Goal: Find contact information: Find contact information

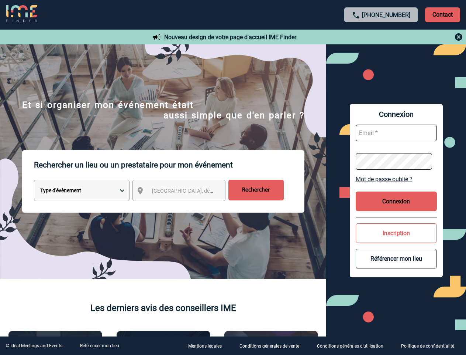
click at [233, 177] on p "Rechercher un lieu ou un prestataire pour mon événement" at bounding box center [169, 165] width 271 height 30
click at [443, 14] on p "Contact" at bounding box center [442, 14] width 35 height 15
click at [381, 37] on div at bounding box center [381, 36] width 164 height 9
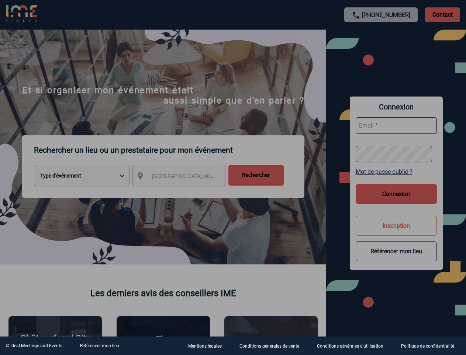
click at [186, 192] on div at bounding box center [233, 177] width 466 height 355
click at [397, 179] on div at bounding box center [233, 177] width 466 height 355
click at [397, 201] on div at bounding box center [233, 177] width 466 height 355
click at [397, 233] on div at bounding box center [233, 177] width 466 height 355
click at [397, 258] on div at bounding box center [233, 177] width 466 height 355
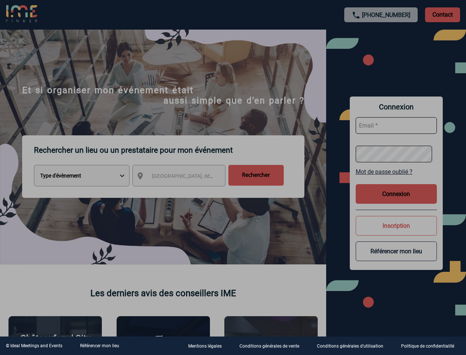
click at [99, 345] on link "Référencer mon lieu" at bounding box center [99, 345] width 39 height 5
